Goal: Find contact information: Find contact information

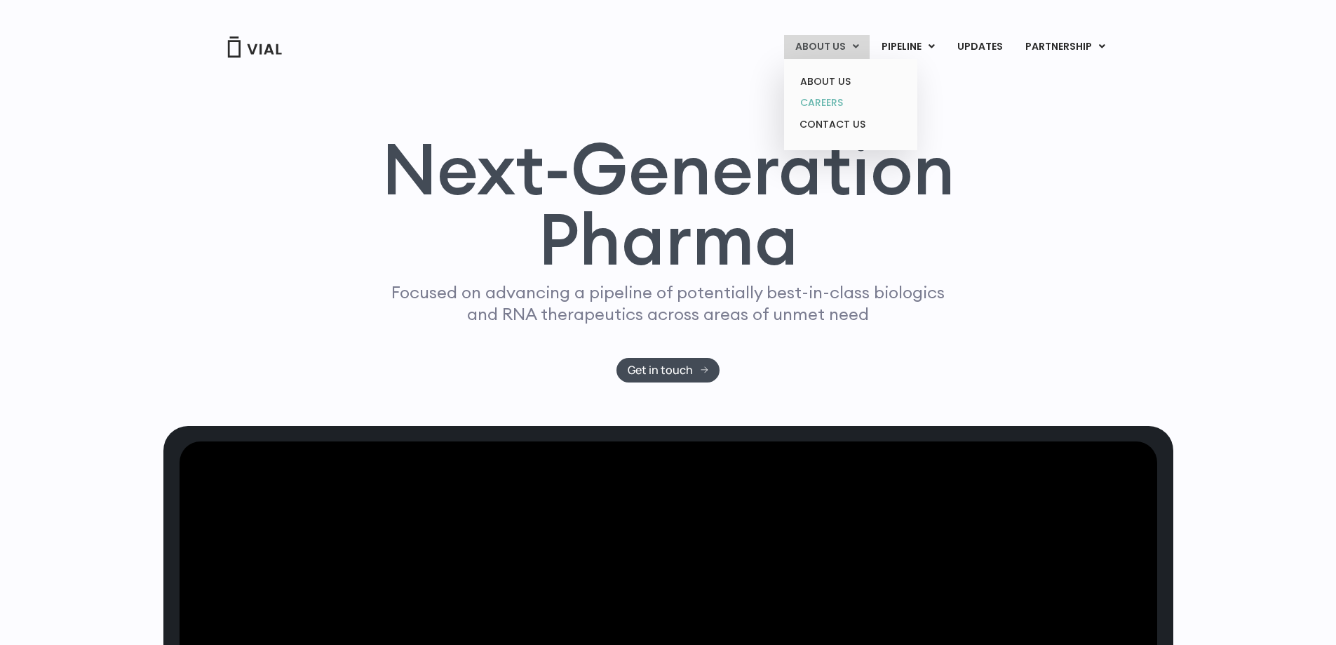
click at [829, 94] on link "CAREERS" at bounding box center [850, 103] width 123 height 22
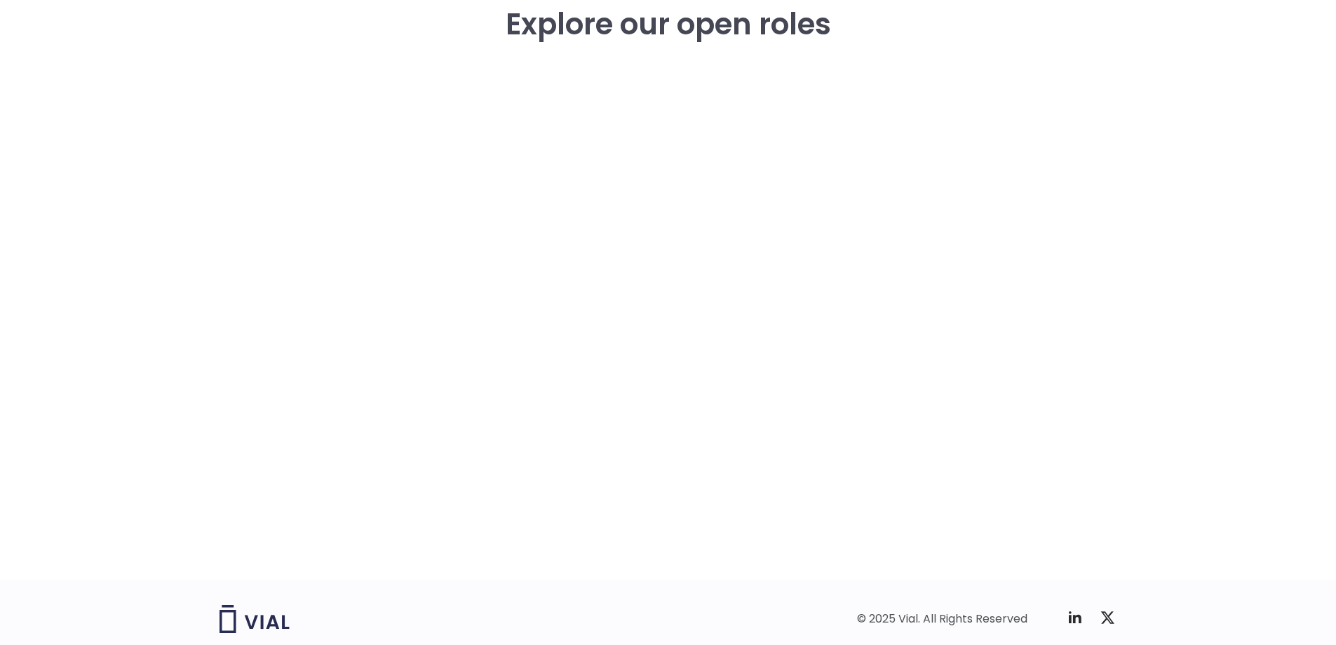
scroll to position [2105, 0]
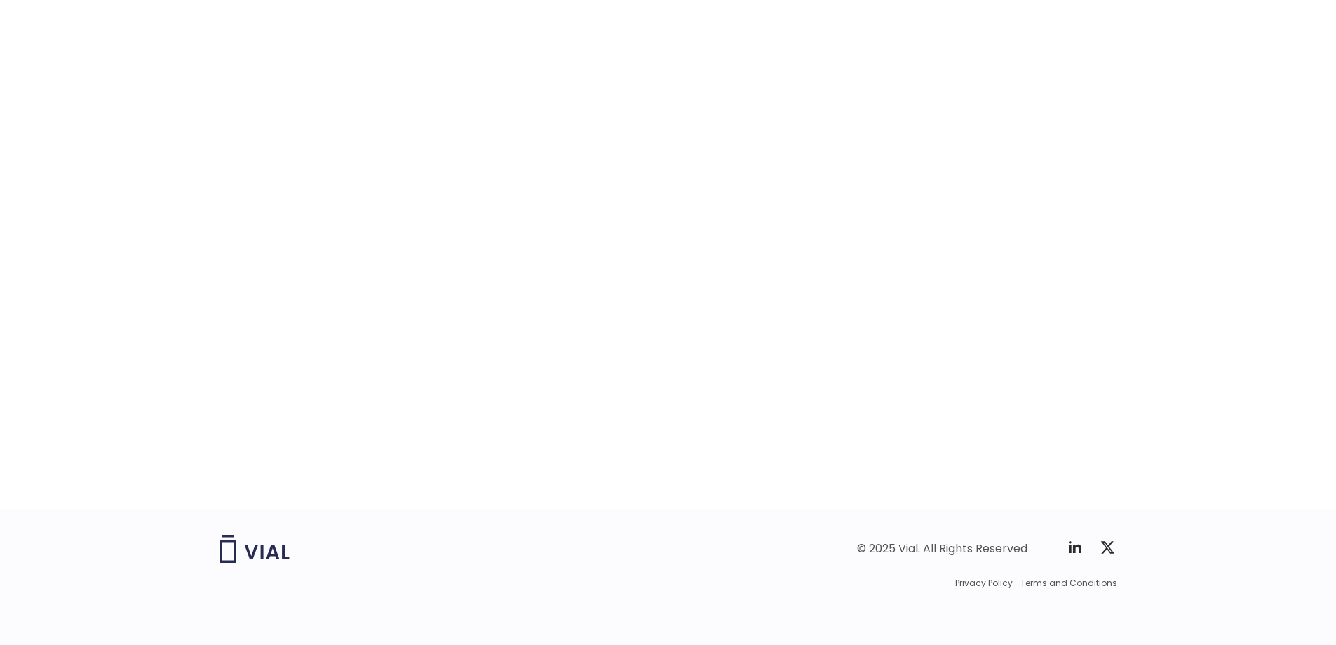
click at [0, 243] on div "career opportunities Explore our open roles" at bounding box center [668, 173] width 1336 height 673
click at [34, 462] on div "career opportunities Explore our open roles" at bounding box center [668, 173] width 1336 height 673
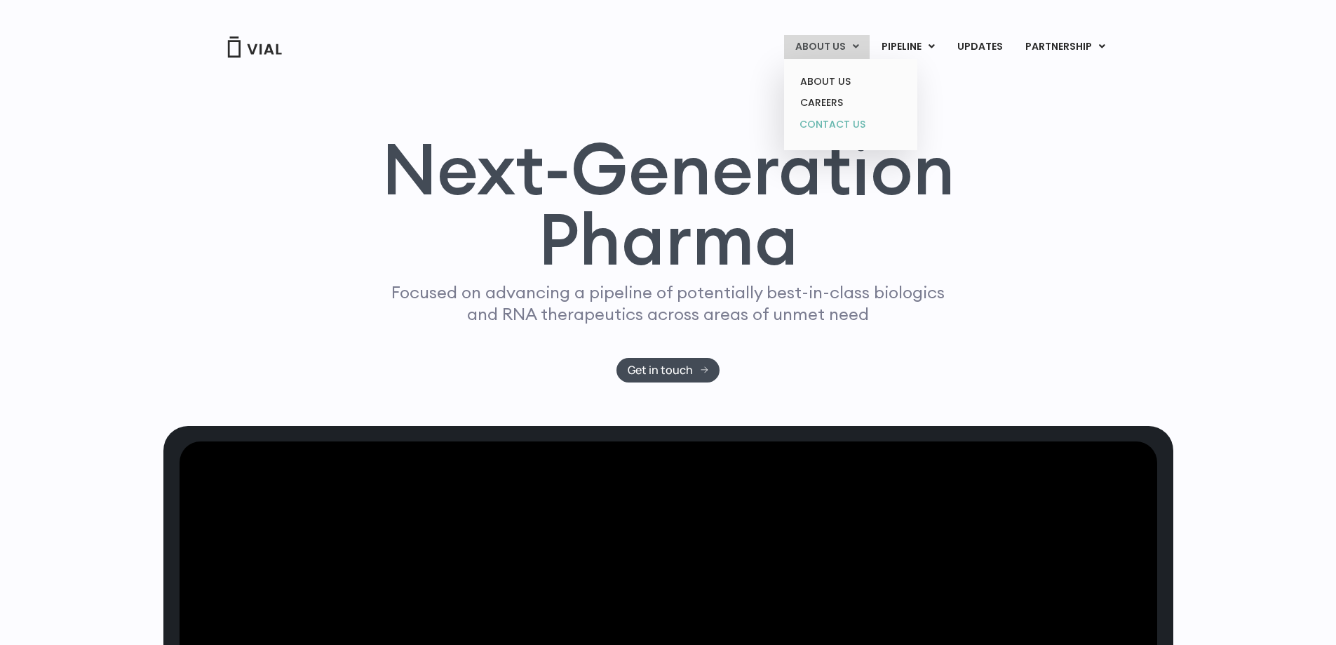
click at [839, 117] on link "CONTACT US" at bounding box center [850, 125] width 123 height 22
